Goal: Communication & Community: Answer question/provide support

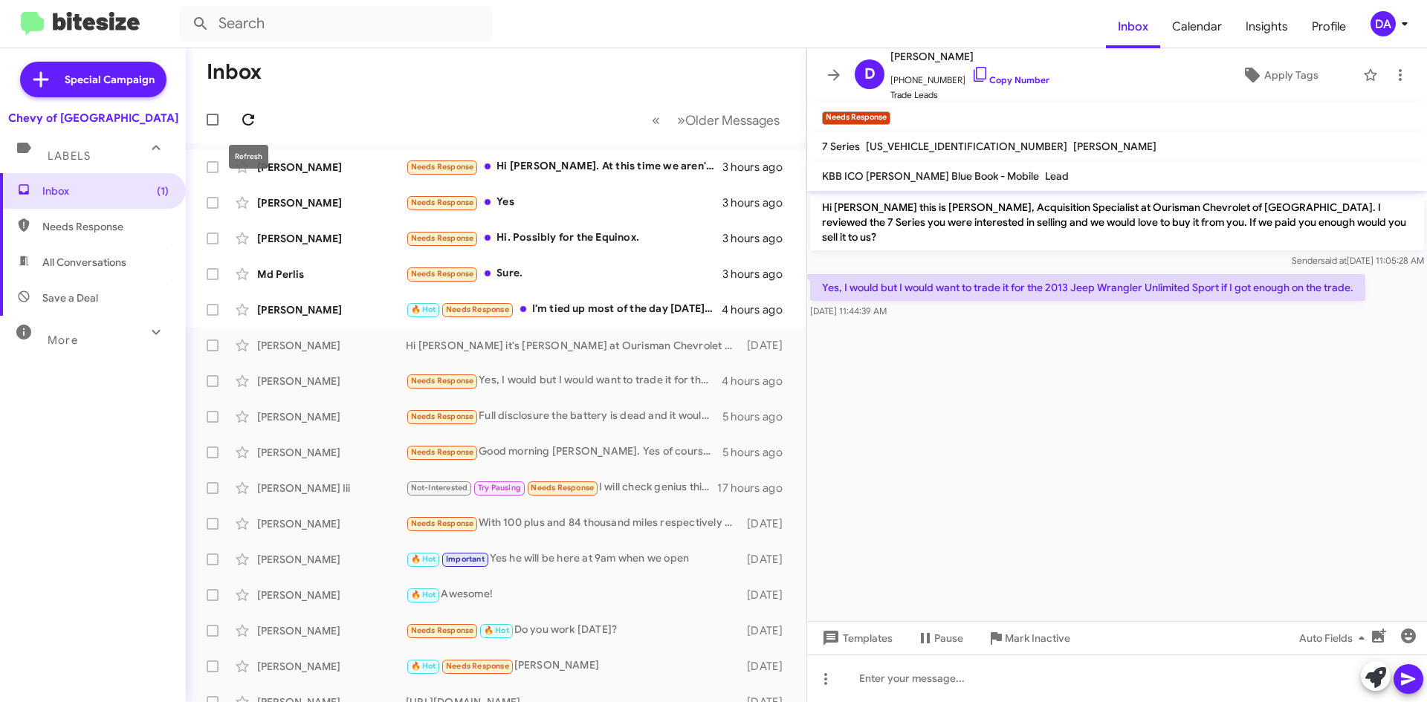
click at [250, 117] on icon at bounding box center [248, 120] width 18 height 18
click at [606, 298] on div "Barrett Penan 🔥 Hot Needs Response I'm tied up most of the day [DATE] on a comp…" at bounding box center [496, 310] width 597 height 30
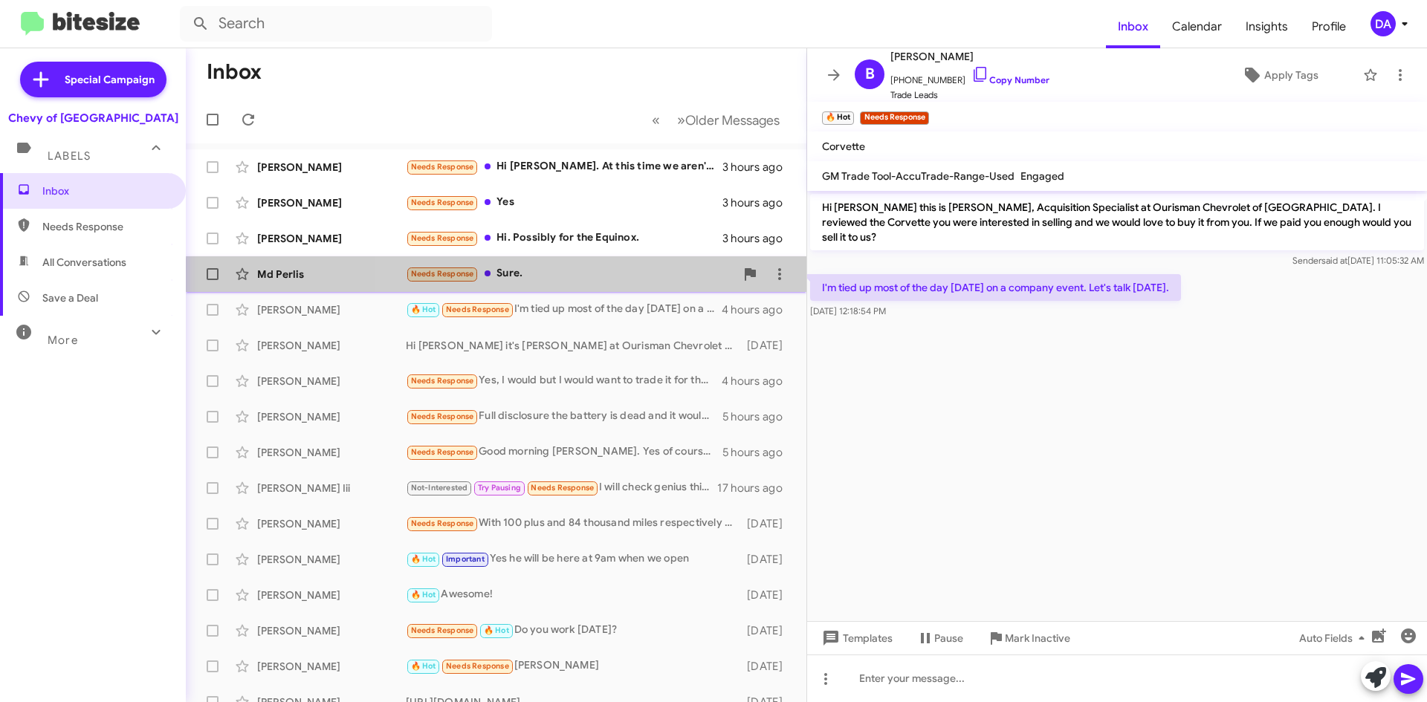
click at [593, 282] on div "Needs Response Sure." at bounding box center [570, 273] width 329 height 17
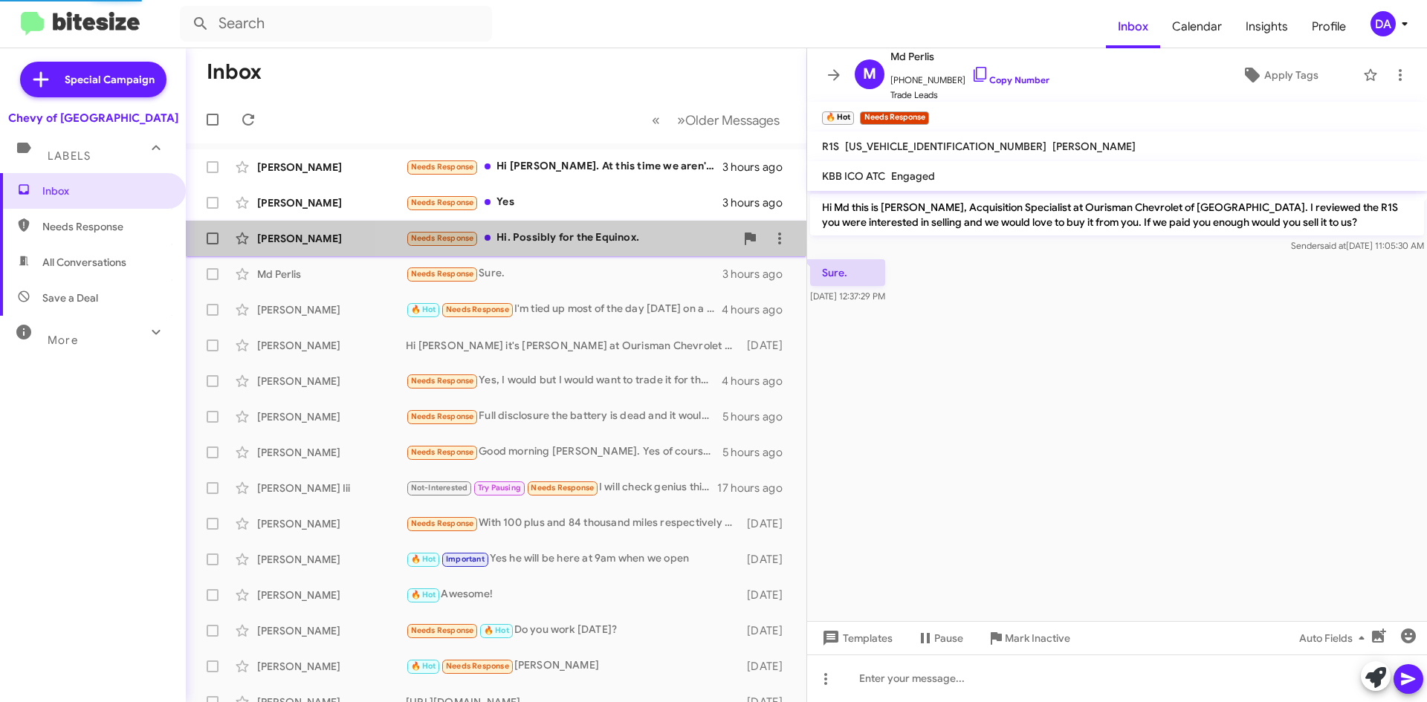
click at [597, 233] on div "Needs Response Hi. Possibly for the Equinox." at bounding box center [570, 238] width 329 height 17
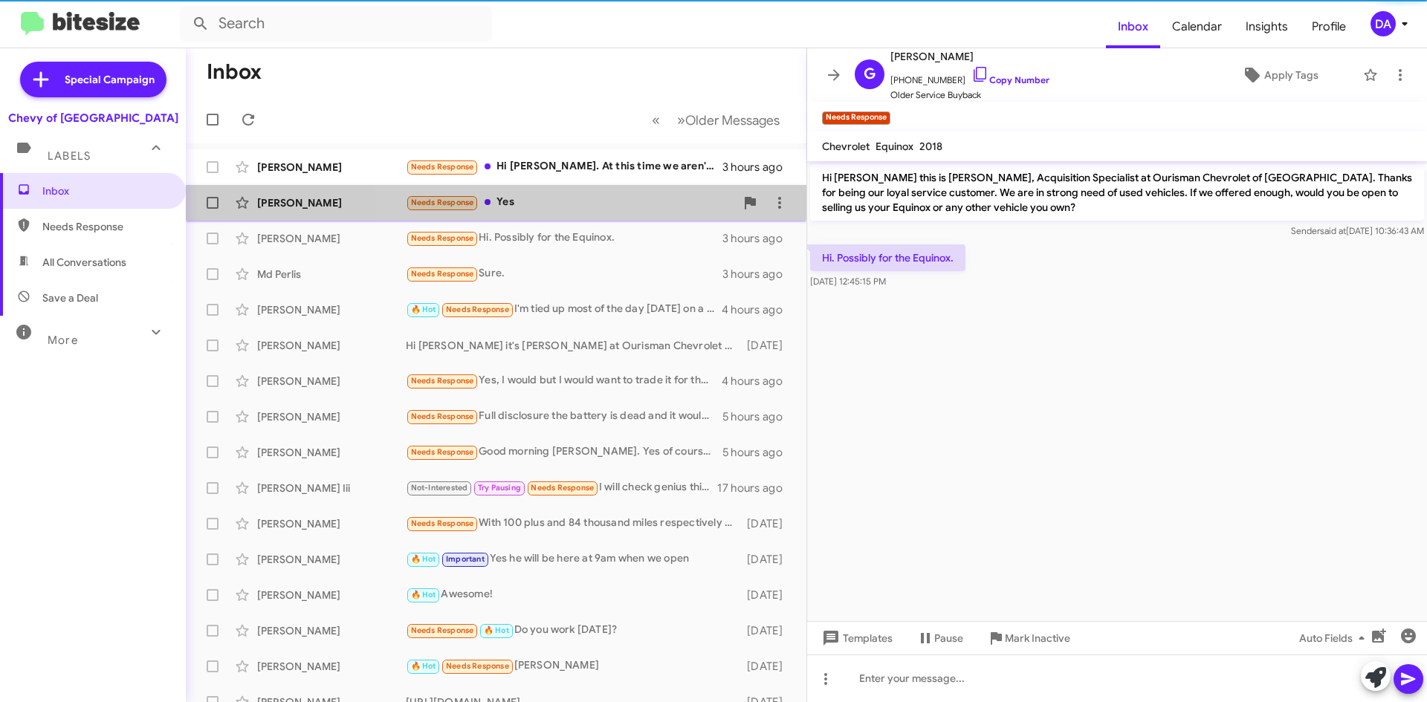
click at [589, 207] on div "Needs Response Yes" at bounding box center [570, 202] width 329 height 17
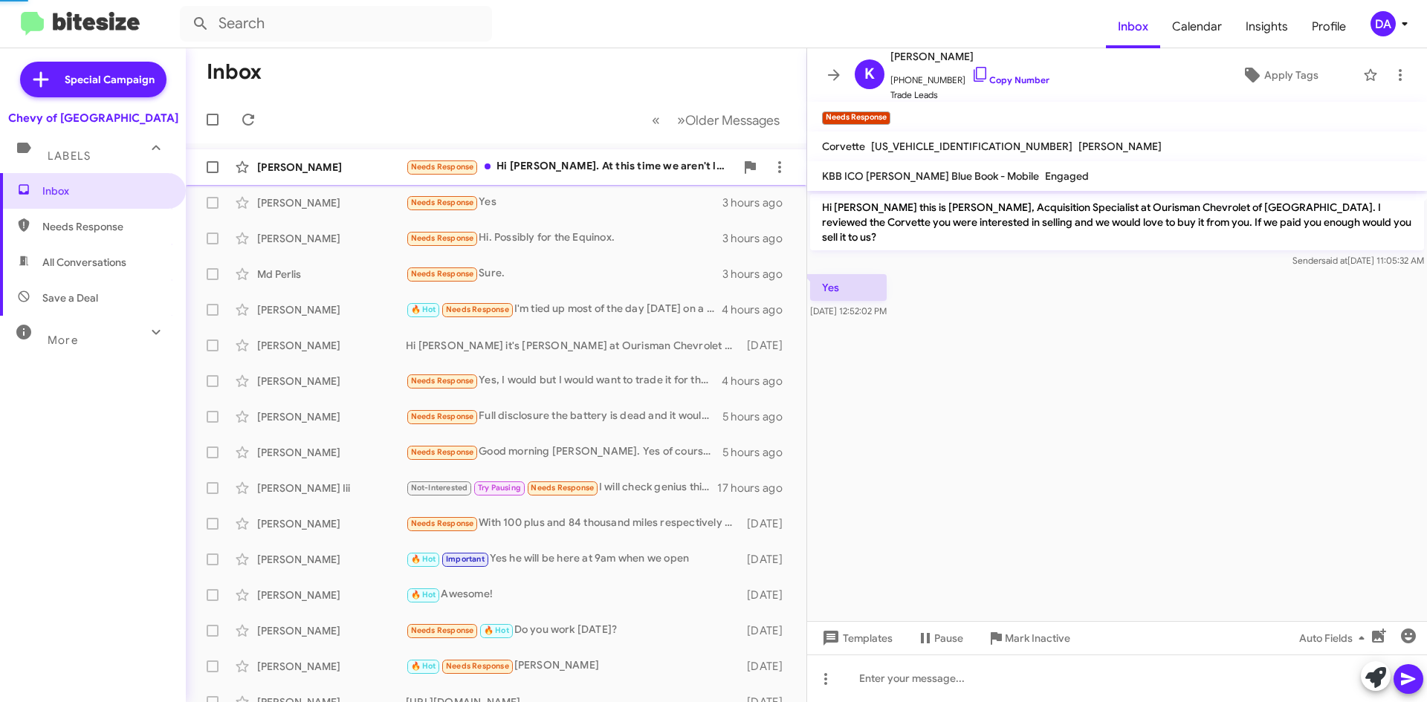
click at [572, 169] on div "Needs Response Hi [PERSON_NAME]. At this time we aren't looking to sell it. Tha…" at bounding box center [570, 166] width 329 height 17
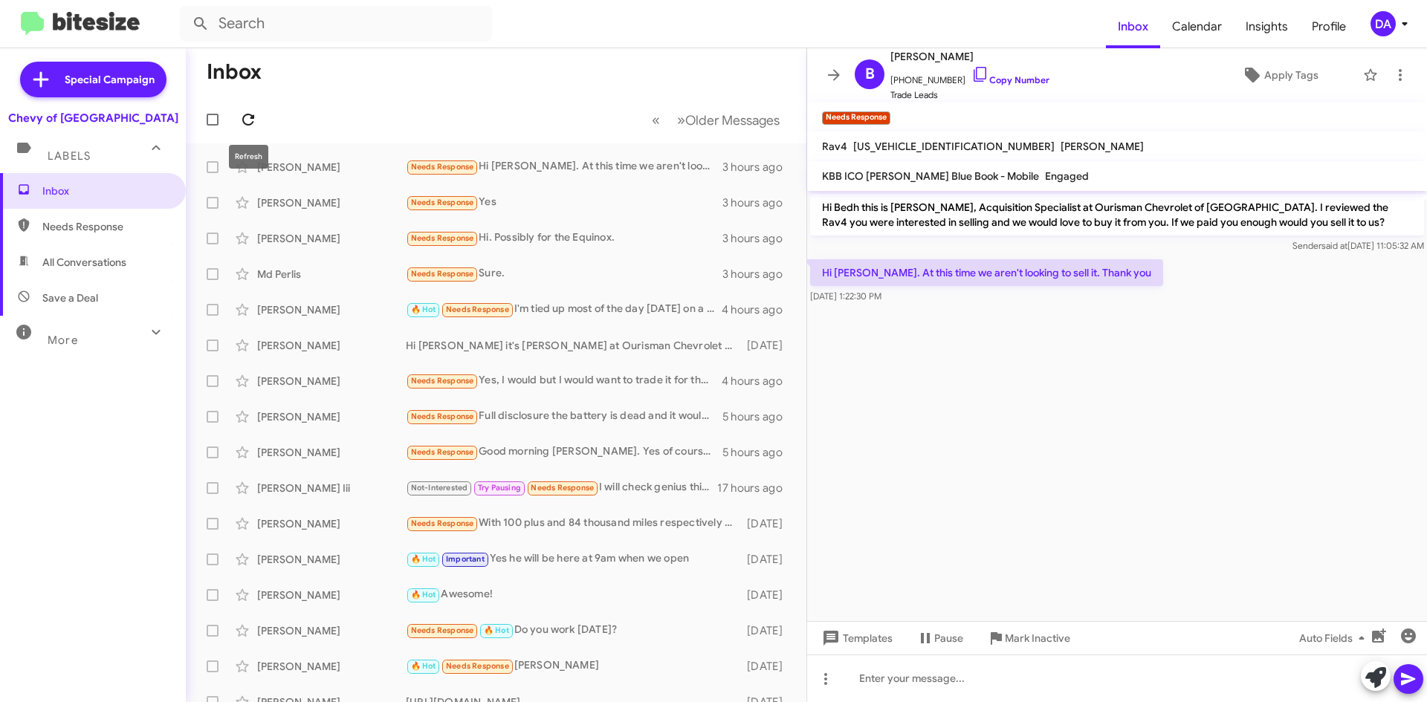
click at [247, 116] on icon at bounding box center [248, 120] width 18 height 18
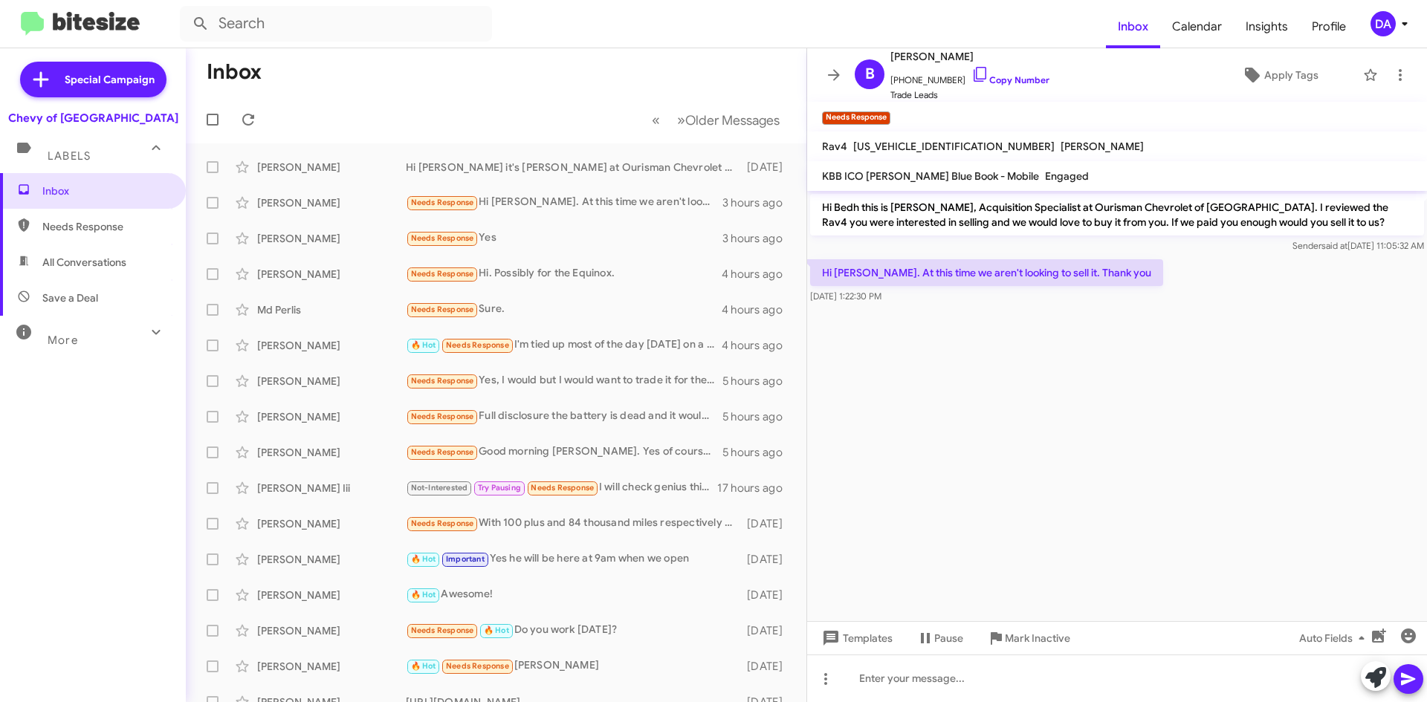
click at [80, 420] on div "Inbox Needs Response All Conversations Save a Deal More Important 🔥 Hot Appoint…" at bounding box center [93, 383] width 186 height 421
click at [241, 123] on icon at bounding box center [248, 120] width 18 height 18
click at [1064, 511] on cdk-virtual-scroll-viewport "Hi Bedh this is [PERSON_NAME], Acquisition Specialist at Ourisman Chevrolet of …" at bounding box center [1117, 406] width 620 height 430
click at [158, 436] on div "Inbox Needs Response All Conversations Save a Deal More Important 🔥 Hot Appoint…" at bounding box center [93, 383] width 186 height 421
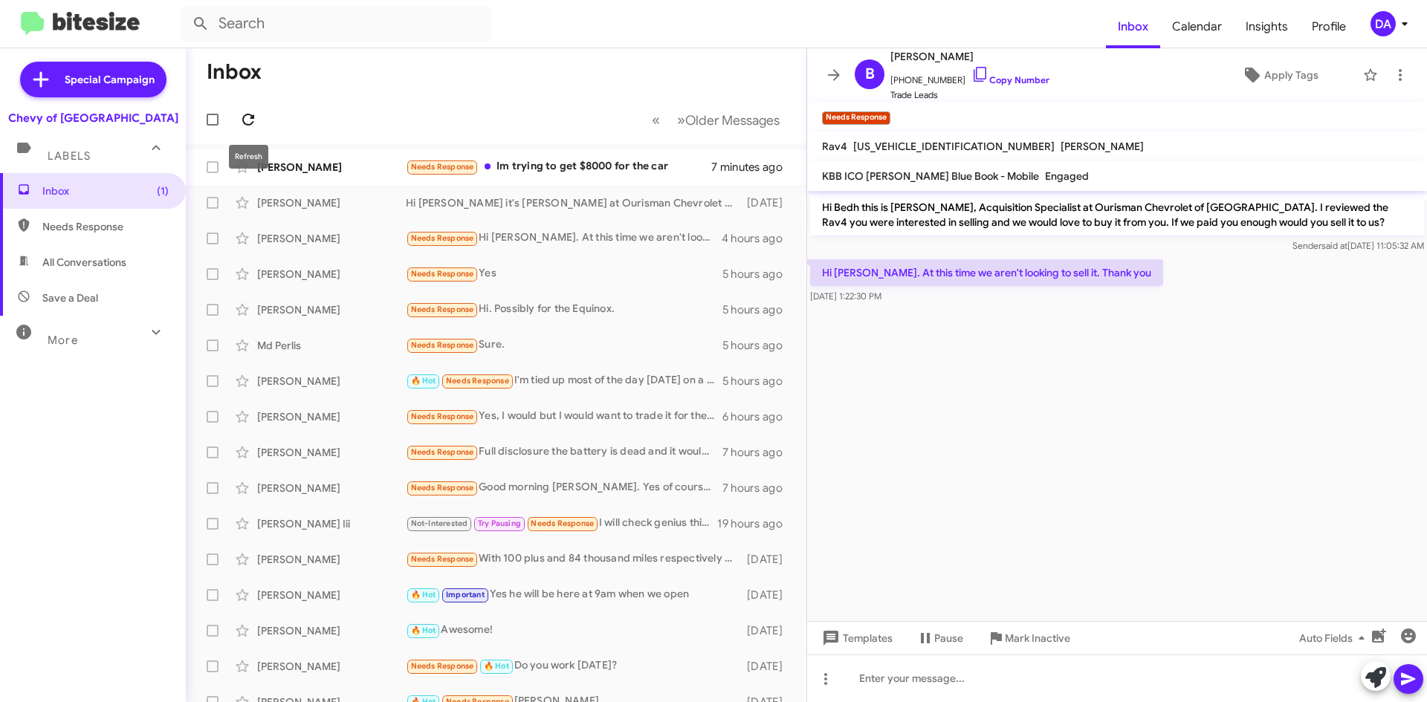
click at [256, 117] on icon at bounding box center [248, 120] width 18 height 18
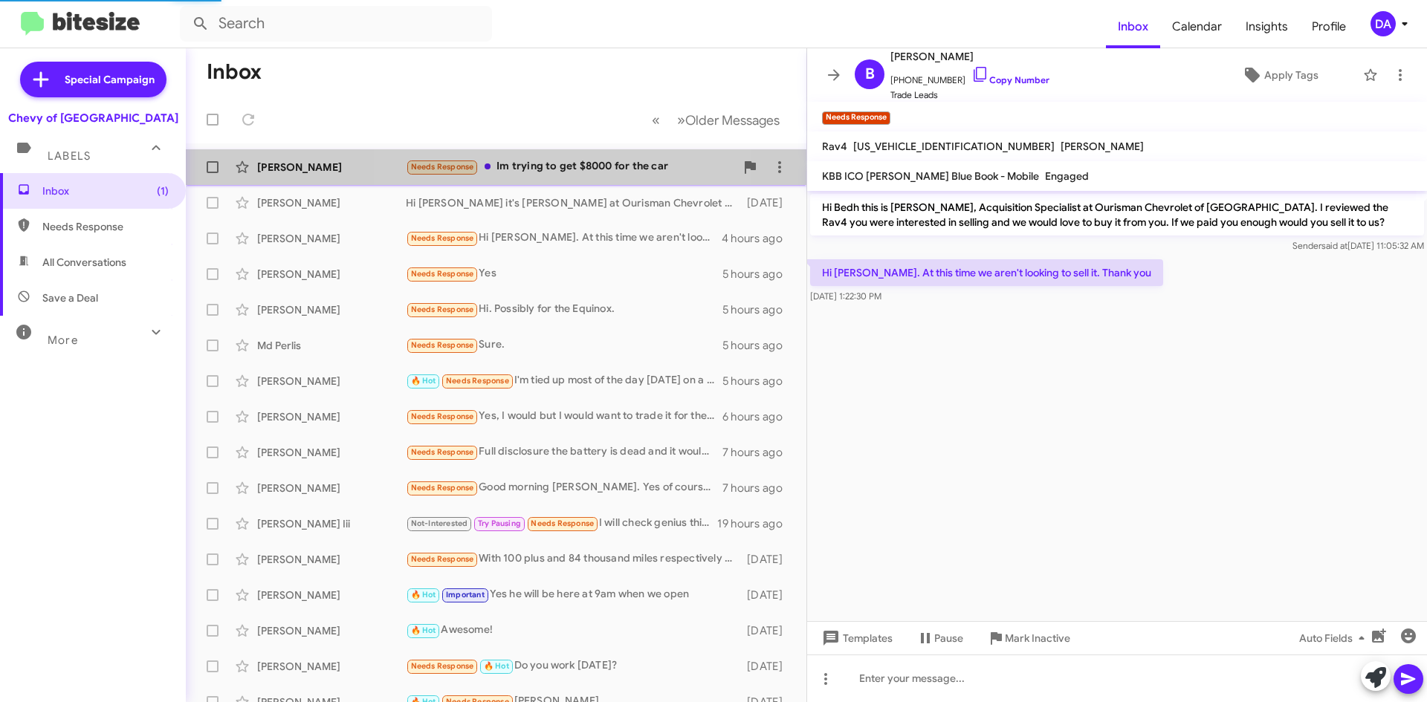
click at [547, 155] on div "[PERSON_NAME] Needs Response Im trying to get $8000 for the car 7 minutes ago" at bounding box center [496, 167] width 597 height 30
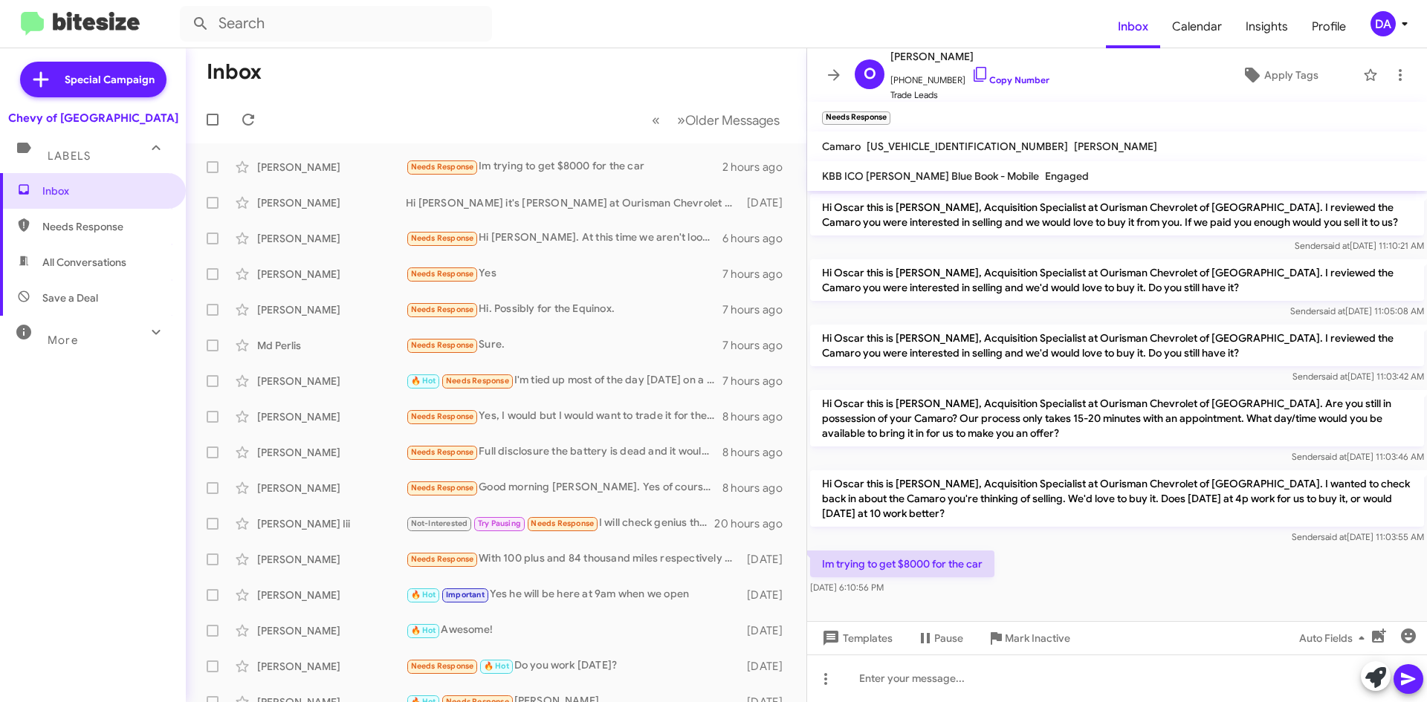
click at [100, 498] on div "Inbox Needs Response All Conversations Save a Deal More Important 🔥 Hot Appoint…" at bounding box center [93, 383] width 186 height 421
